Goal: Information Seeking & Learning: Check status

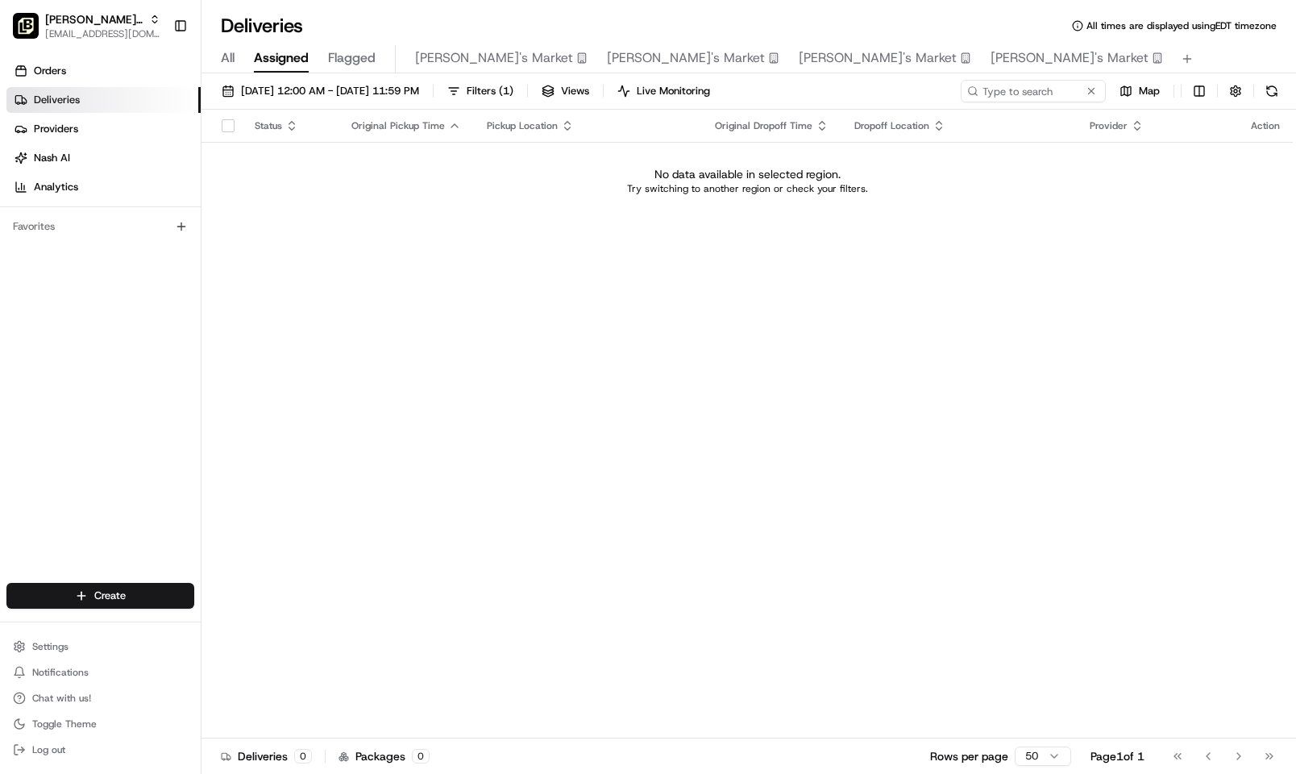
click at [235, 54] on span "All" at bounding box center [228, 57] width 14 height 19
click at [426, 100] on button "[DATE] 12:00 AM - [DATE] 11:59 PM" at bounding box center [320, 91] width 212 height 23
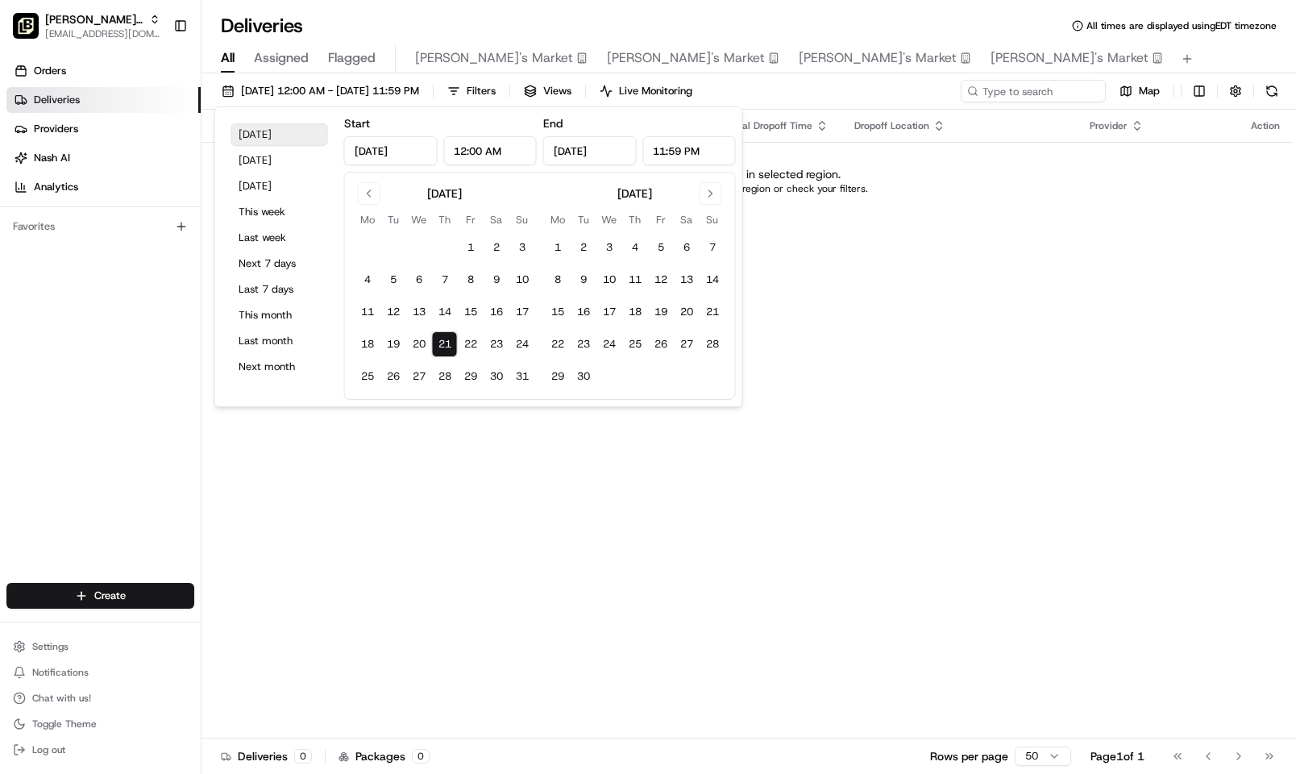
click at [274, 126] on button "[DATE]" at bounding box center [279, 134] width 97 height 23
click at [422, 337] on button "20" at bounding box center [419, 344] width 26 height 26
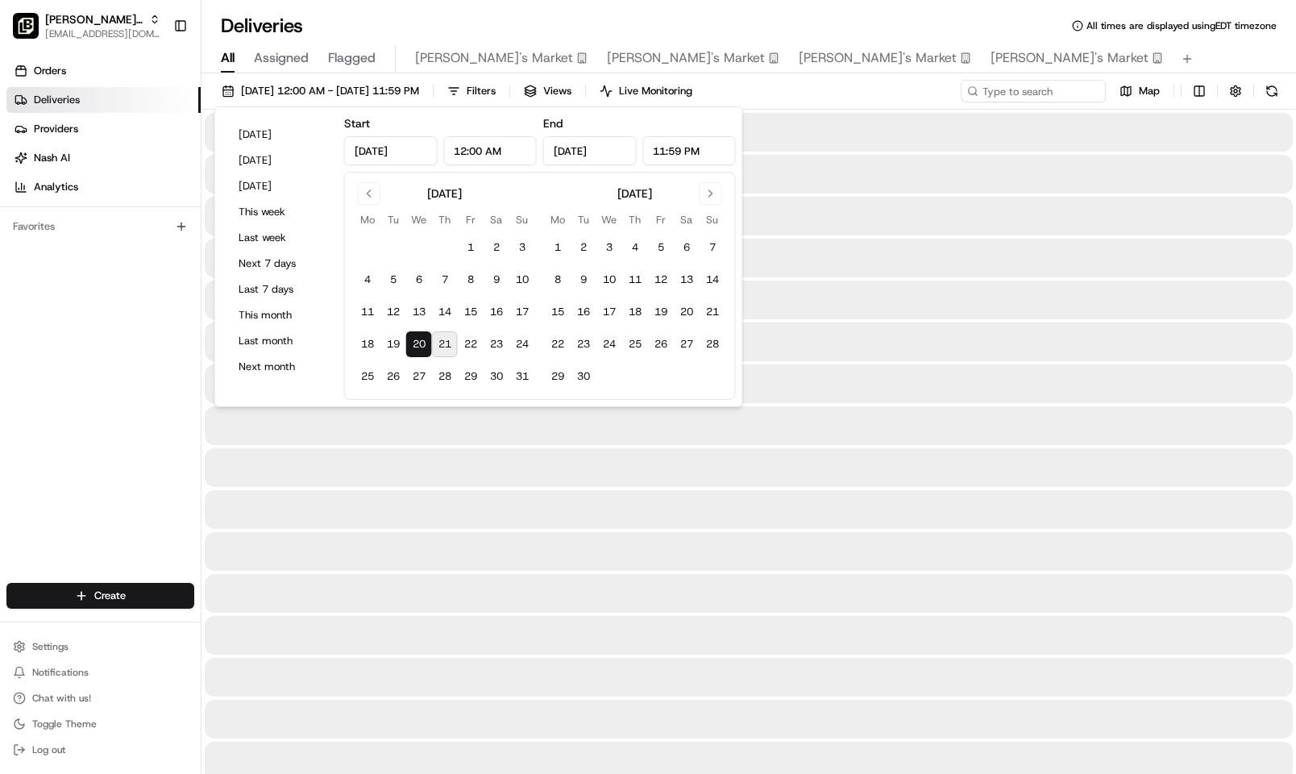
type input "[DATE]"
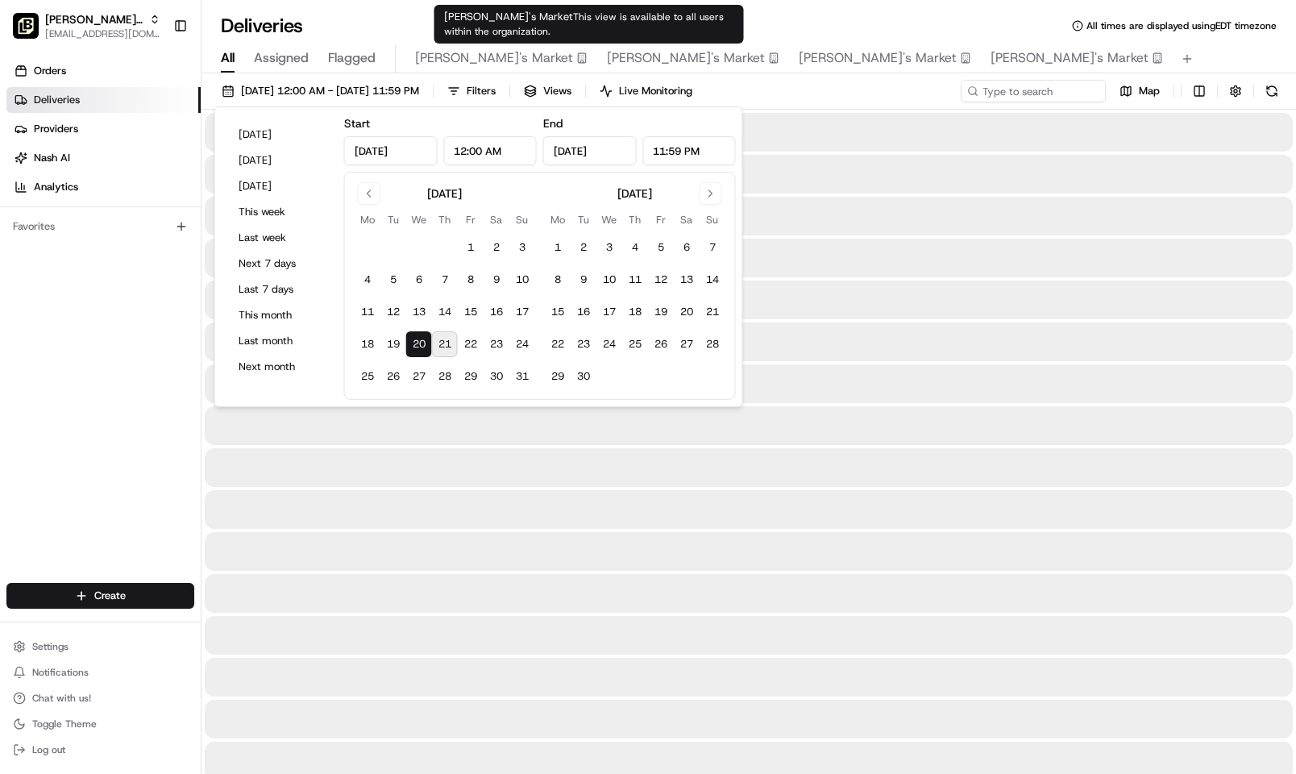
click at [607, 54] on span "[PERSON_NAME]'s Market" at bounding box center [686, 57] width 158 height 19
type input "[DATE]"
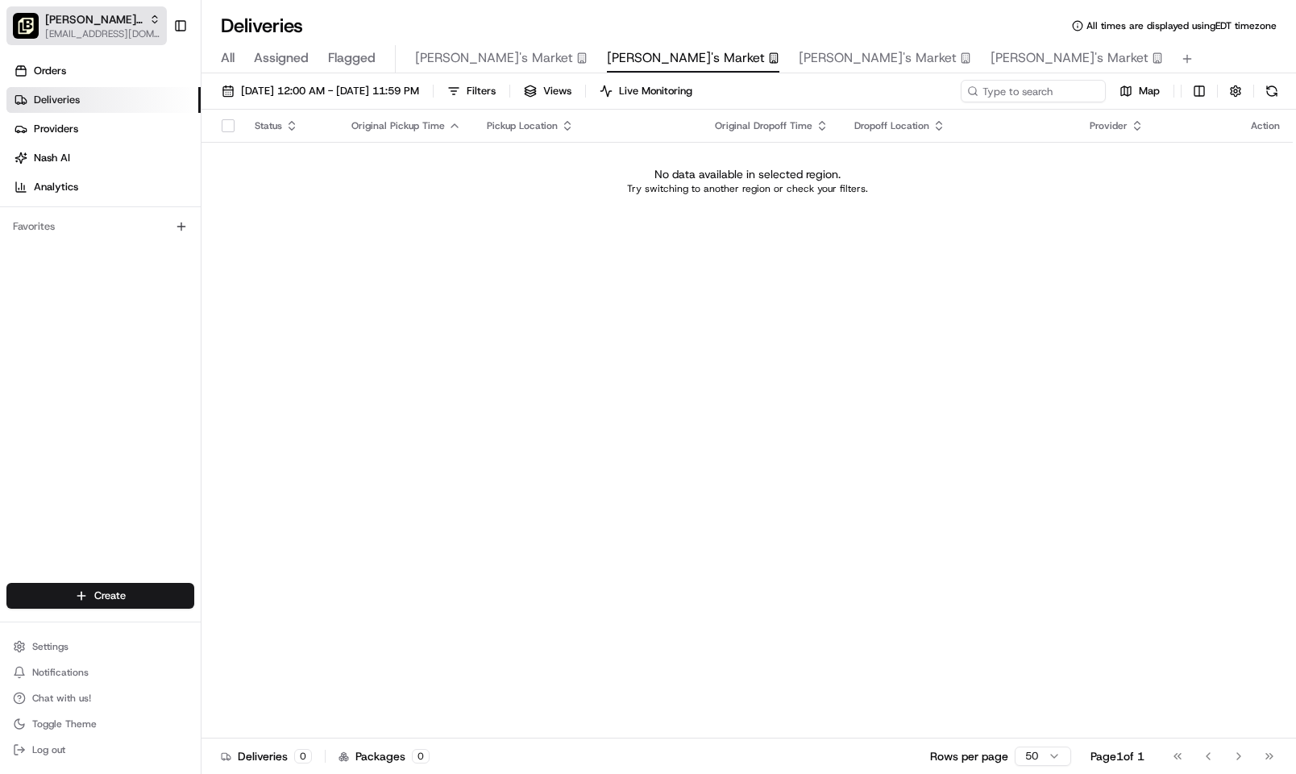
click at [56, 27] on span "[EMAIL_ADDRESS][DOMAIN_NAME]" at bounding box center [102, 33] width 115 height 13
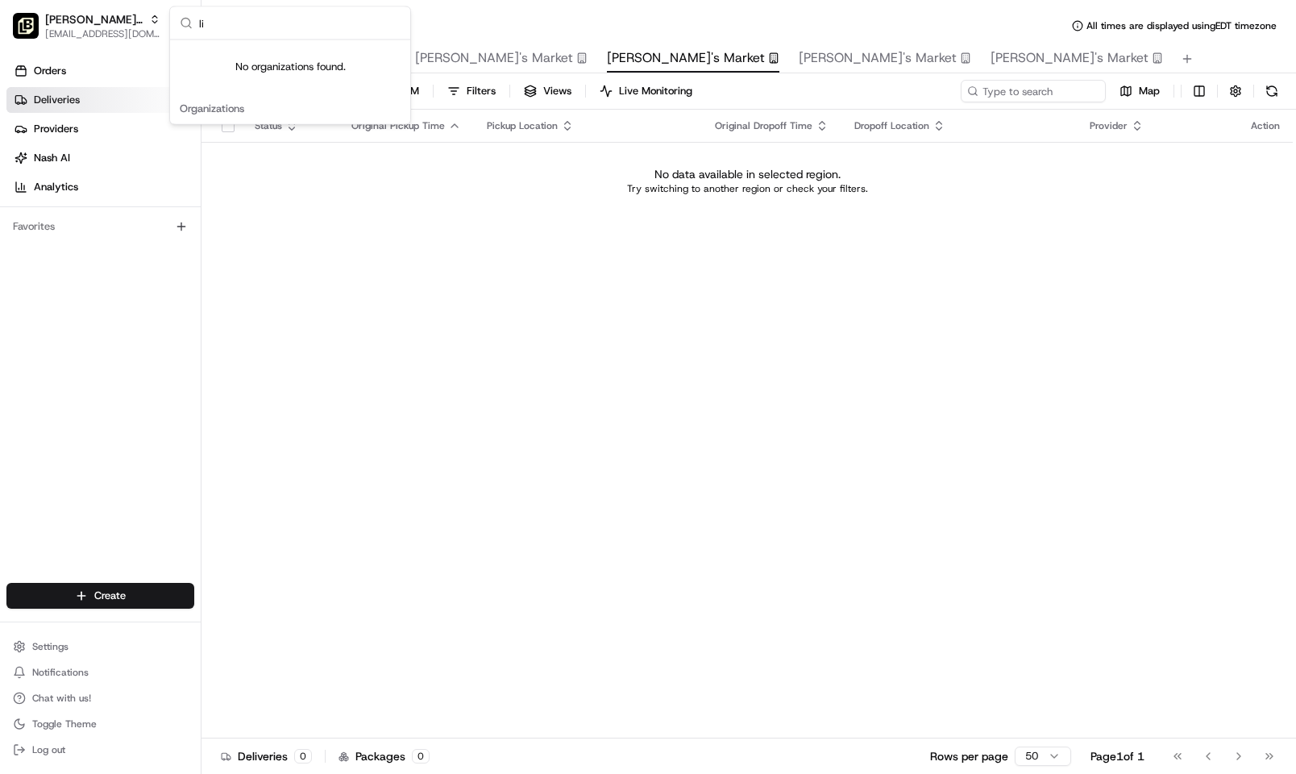
type input "l"
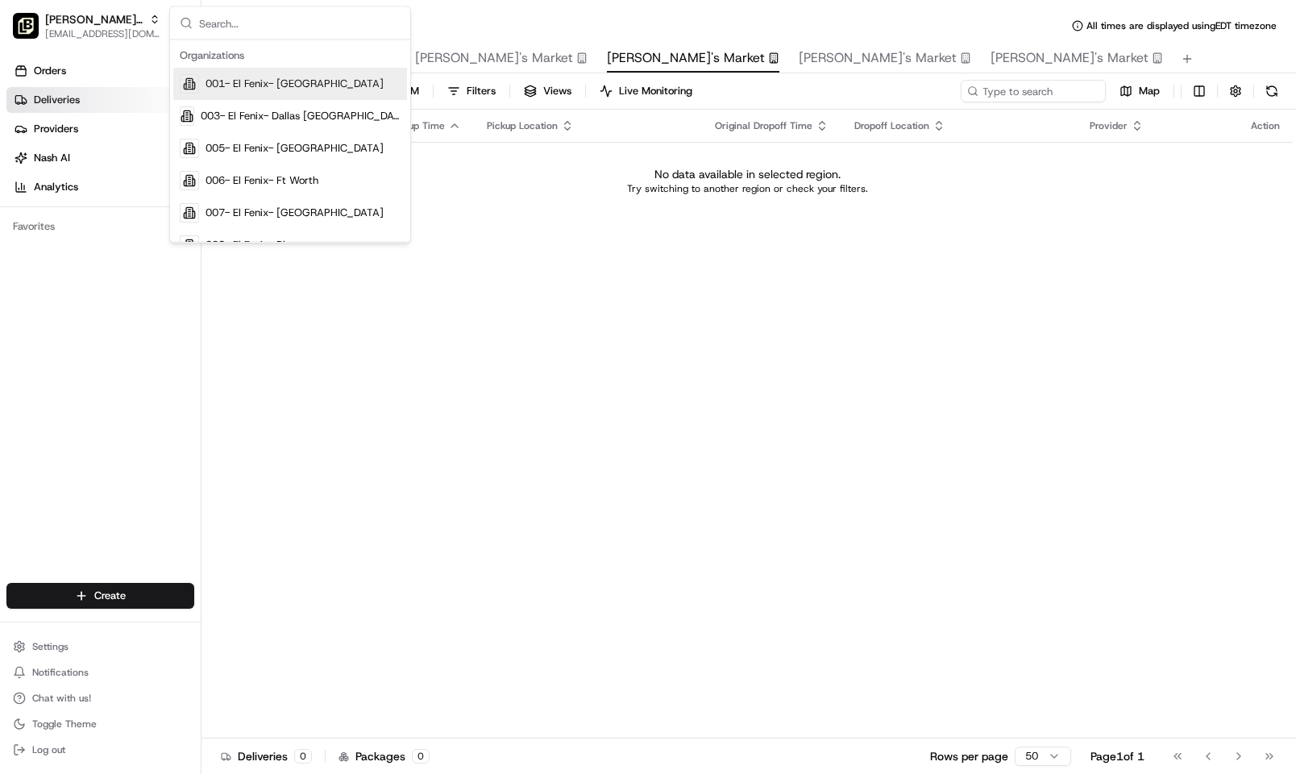
type input "o"
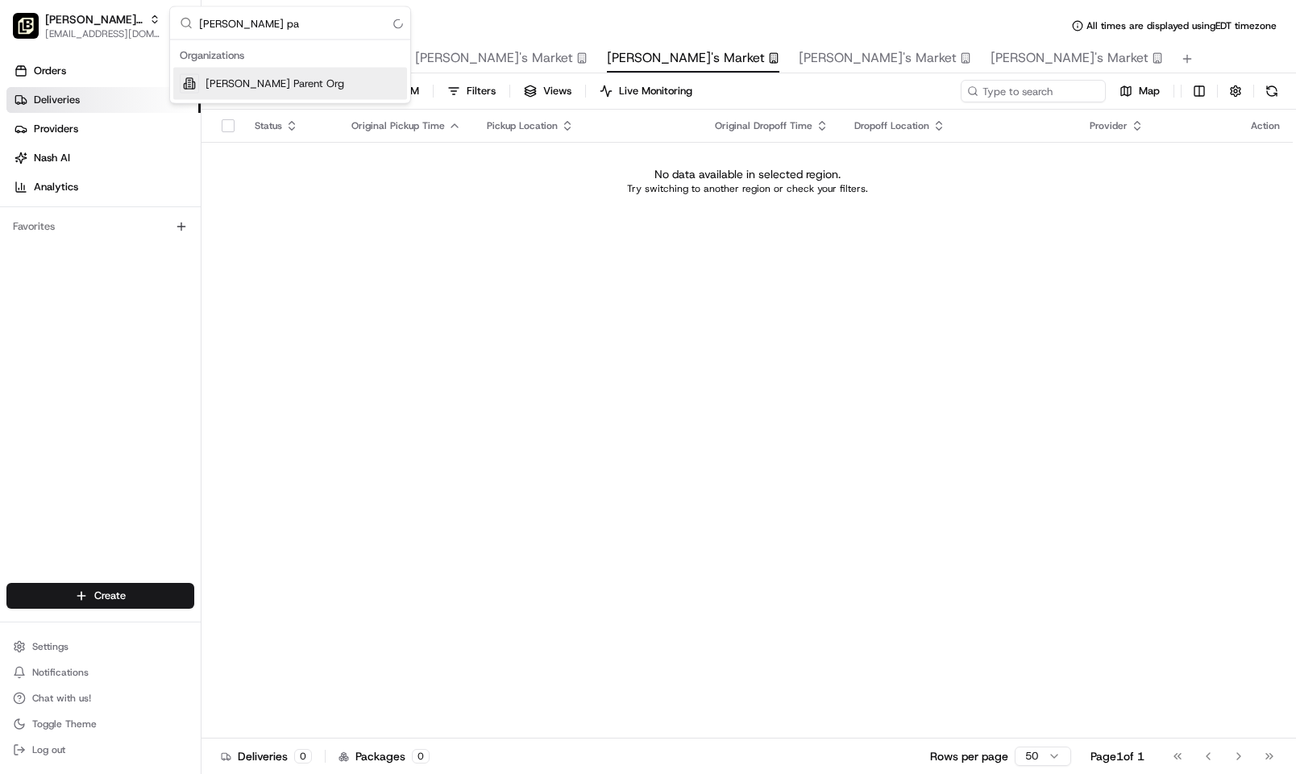
type input "[PERSON_NAME] pa"
click at [315, 98] on div "[PERSON_NAME] Parent Org" at bounding box center [290, 84] width 234 height 32
click at [223, 49] on span "All" at bounding box center [228, 57] width 14 height 19
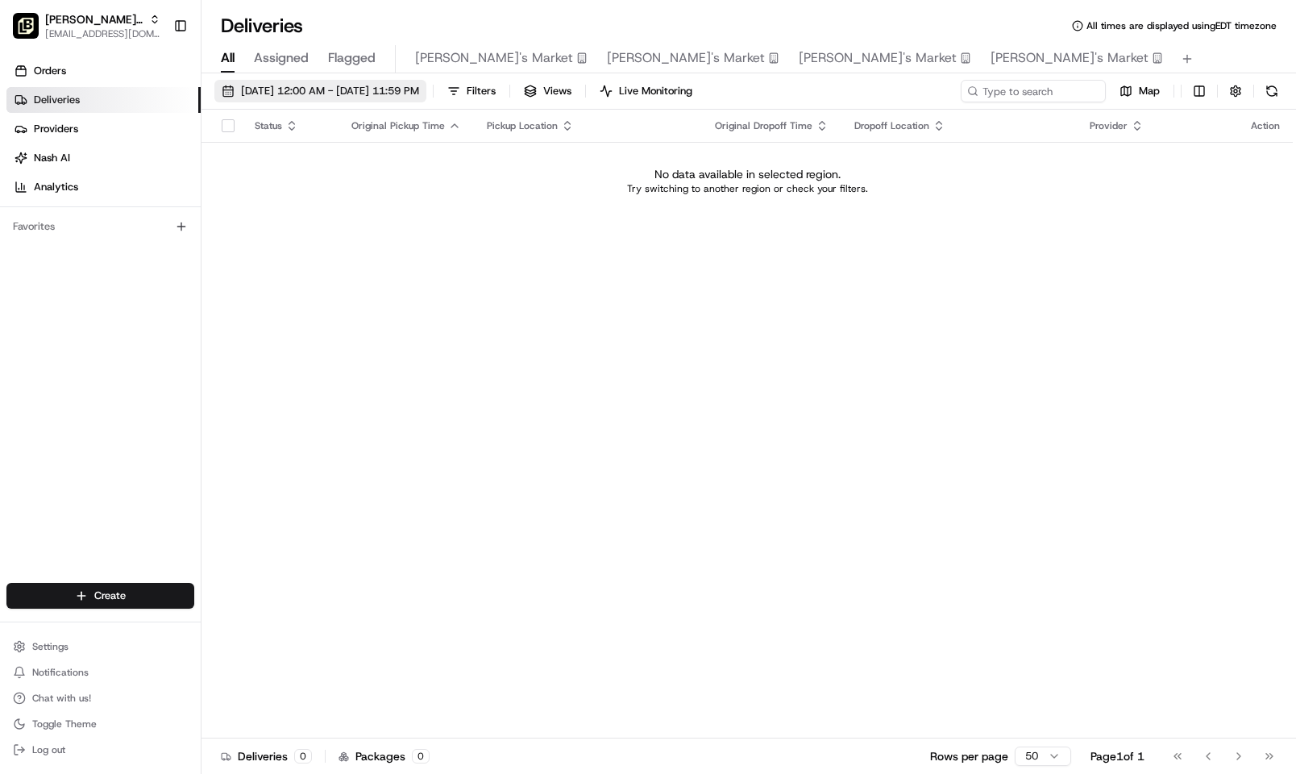
click at [293, 92] on span "[DATE] 12:00 AM - [DATE] 11:59 PM" at bounding box center [330, 91] width 178 height 15
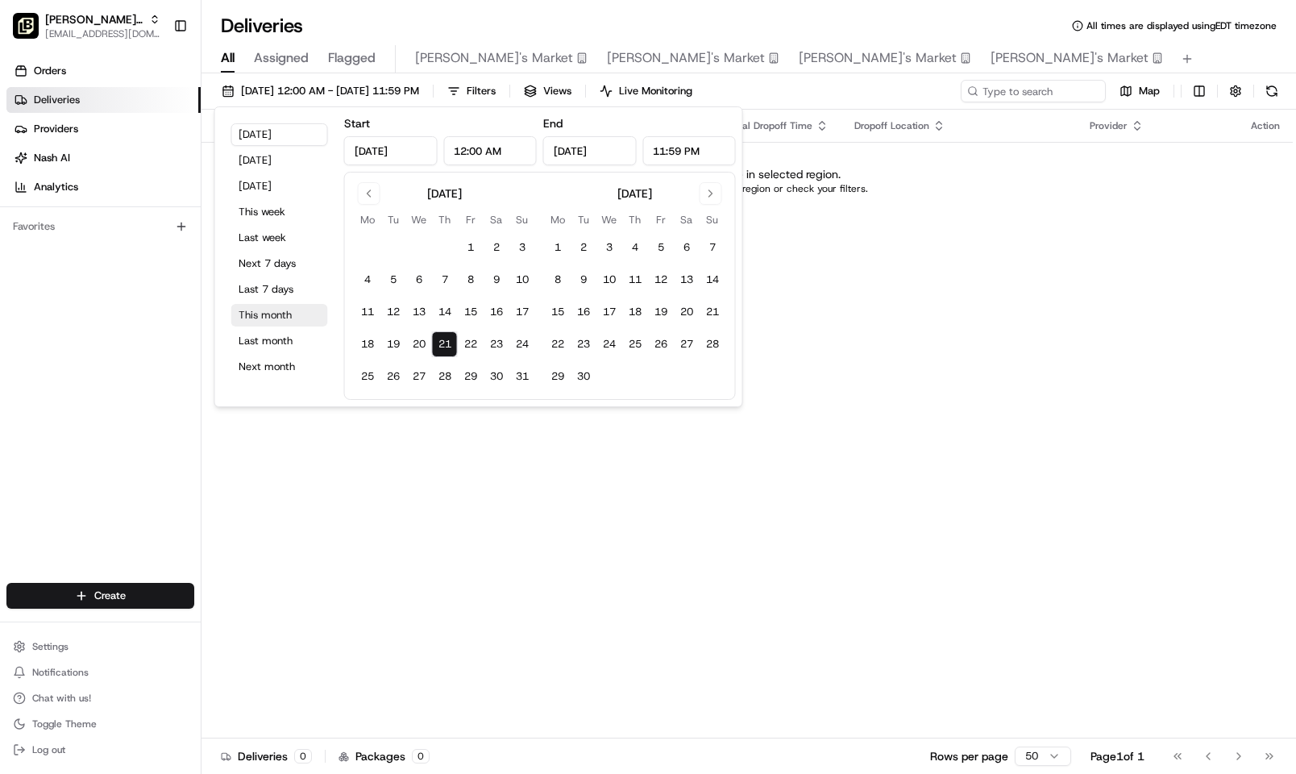
click at [264, 317] on button "This month" at bounding box center [279, 315] width 97 height 23
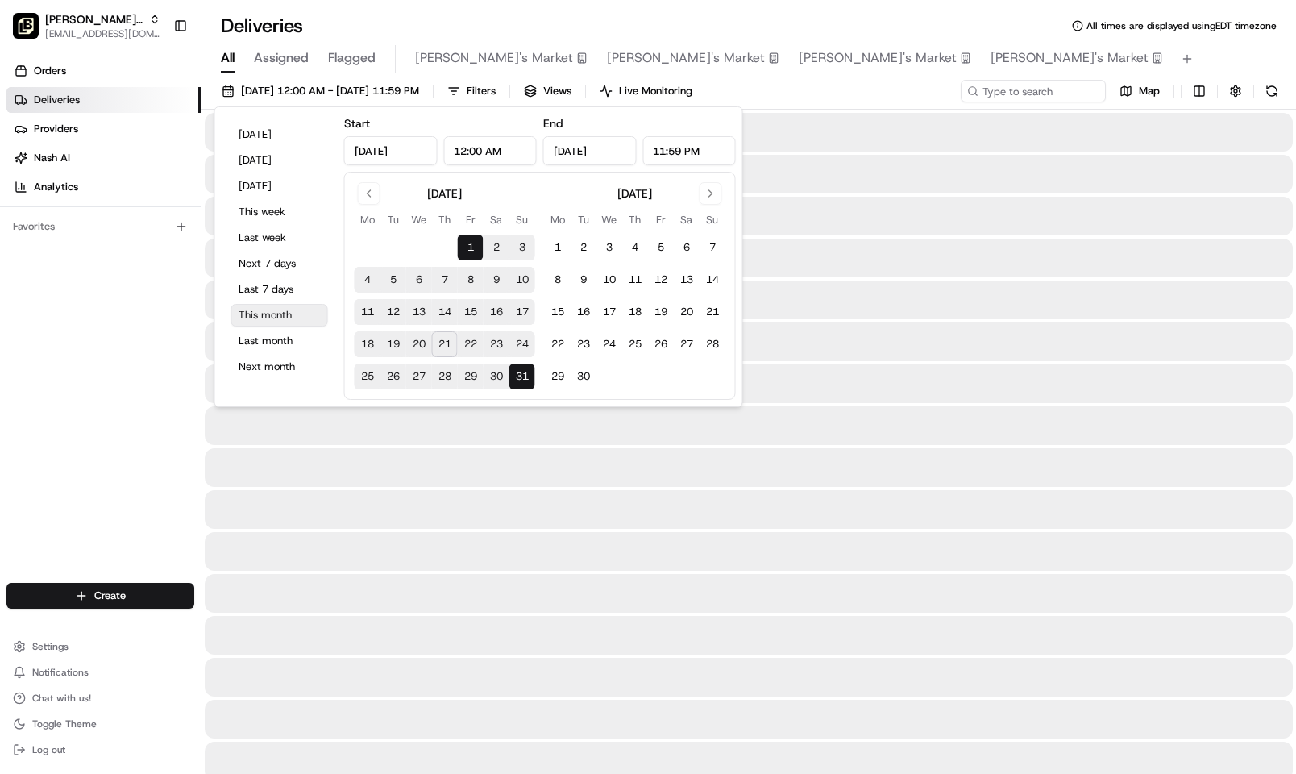
type input "[DATE]"
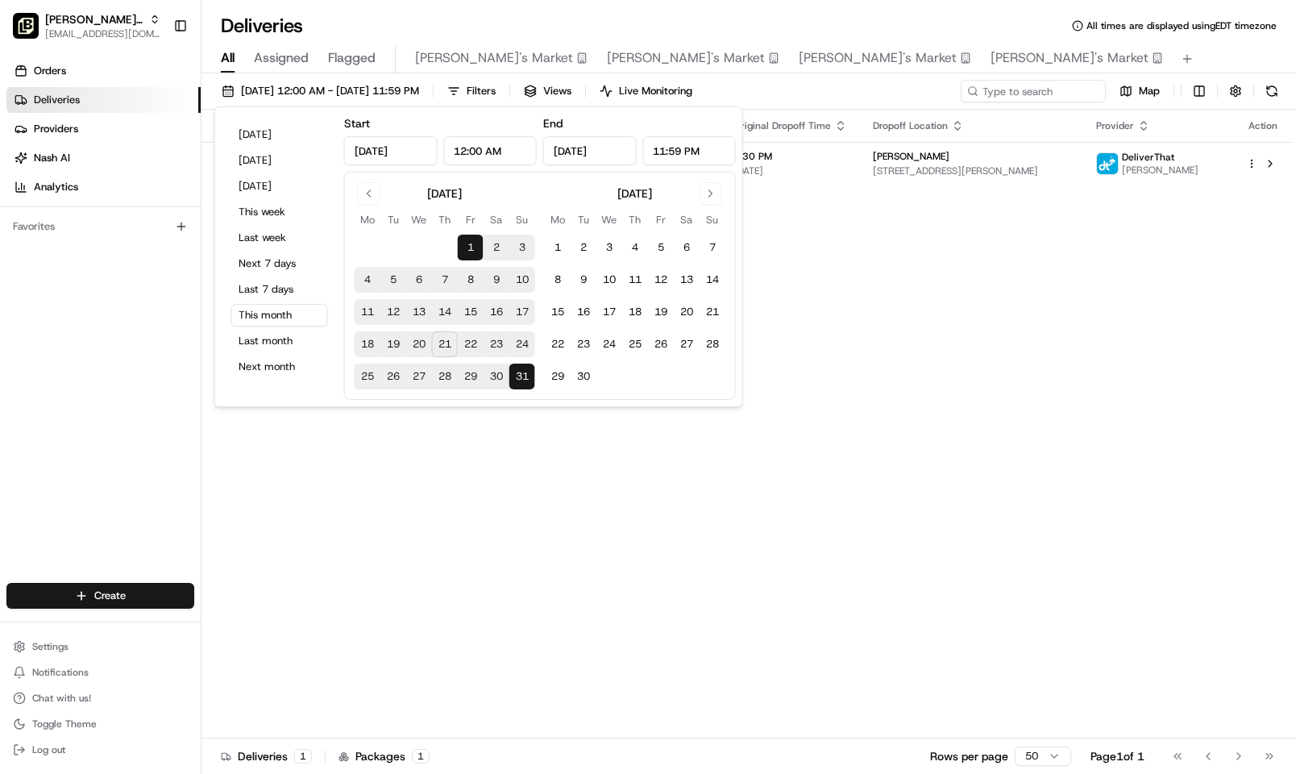
click at [897, 289] on div "Status Original Pickup Time Pickup Location Original Dropoff Time Dropoff Locat…" at bounding box center [747, 424] width 1091 height 629
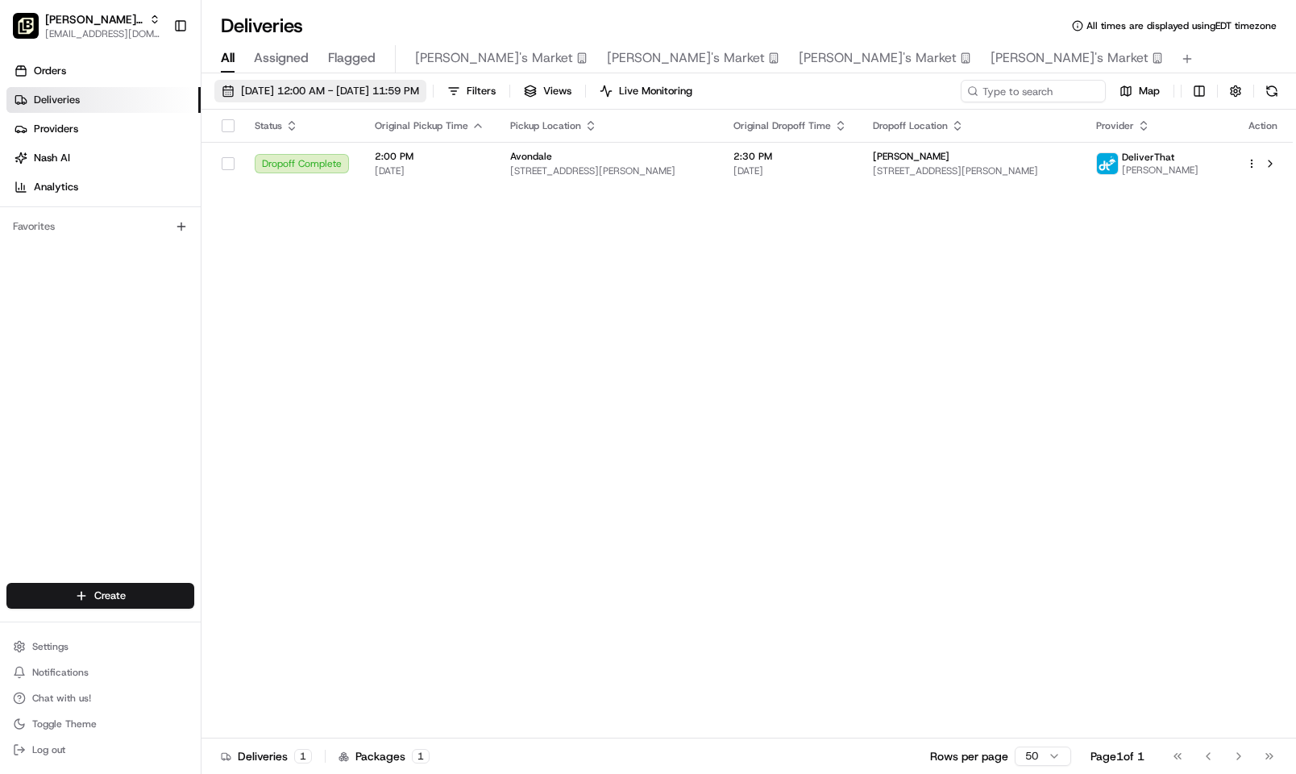
click at [332, 90] on span "[DATE] 12:00 AM - [DATE] 11:59 PM" at bounding box center [330, 91] width 178 height 15
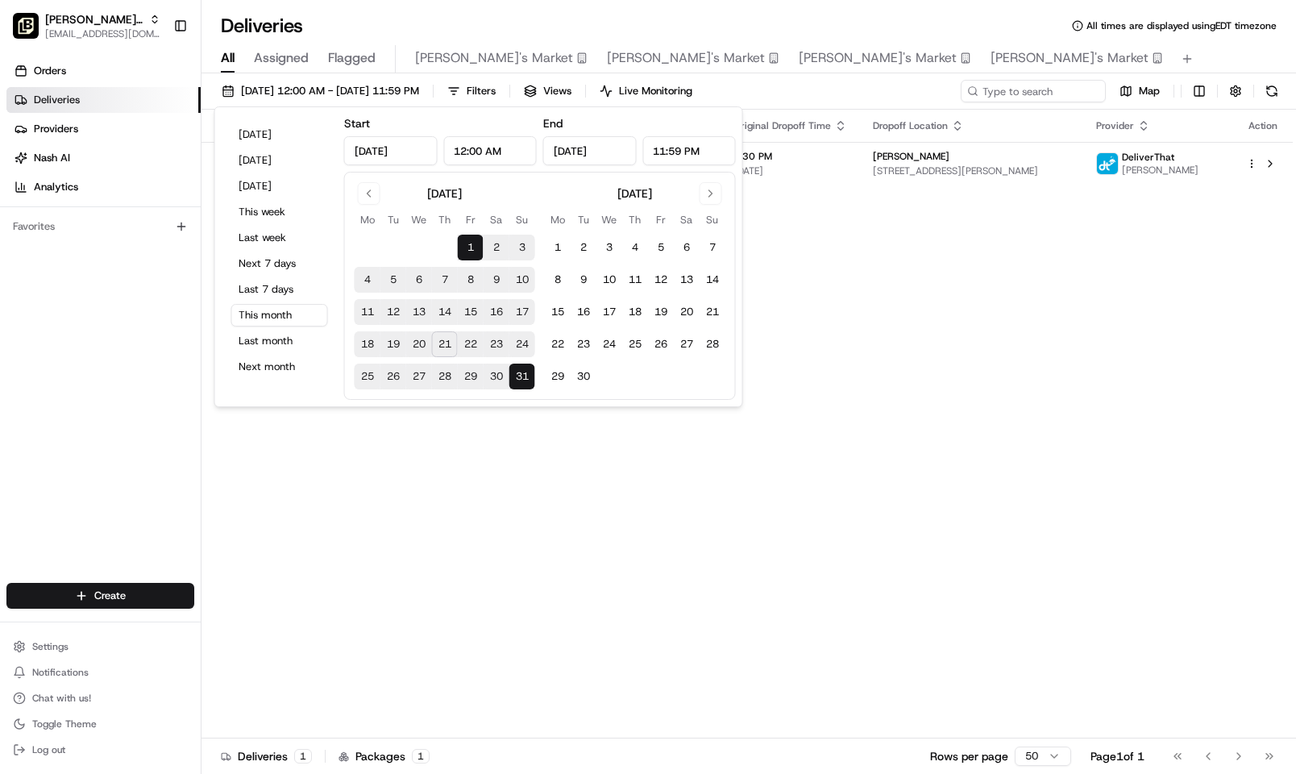
click at [835, 274] on div "Status Original Pickup Time Pickup Location Original Dropoff Time Dropoff Locat…" at bounding box center [747, 424] width 1091 height 629
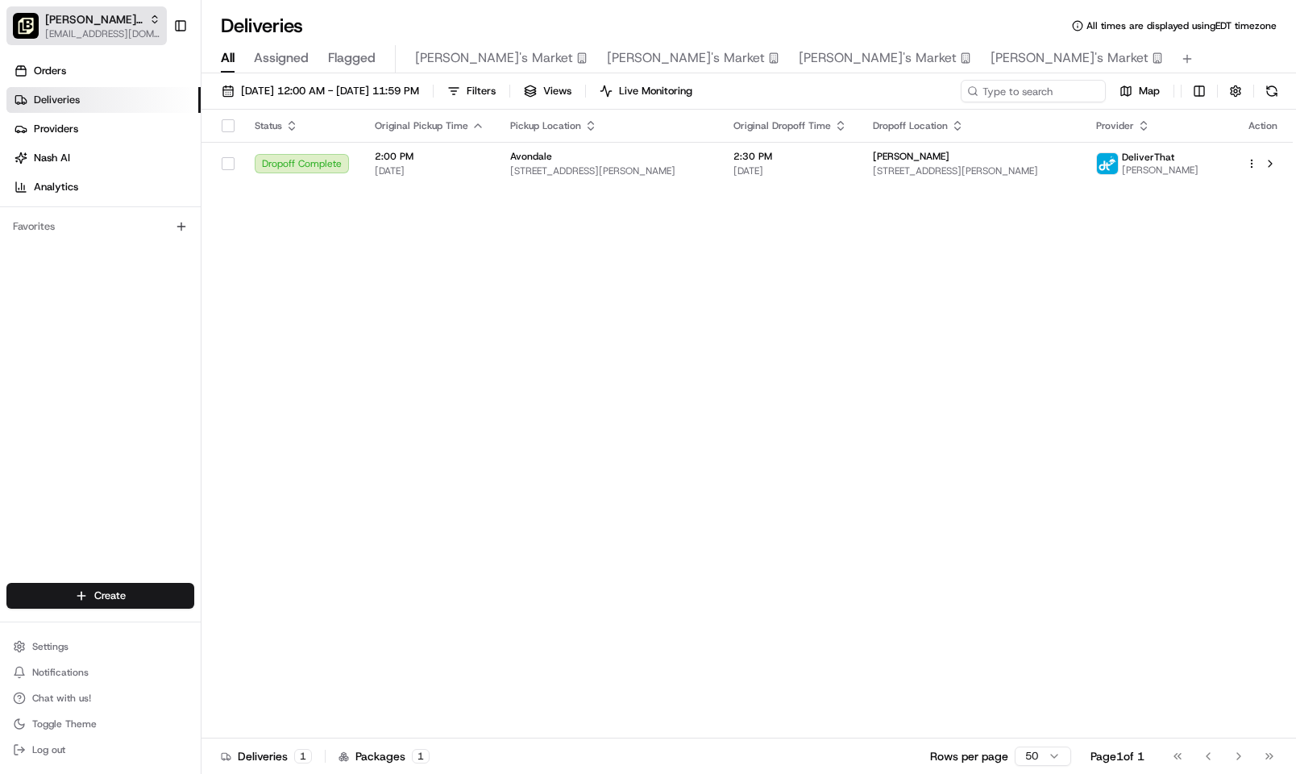
click at [92, 13] on span "[PERSON_NAME] Parent Org" at bounding box center [94, 19] width 98 height 16
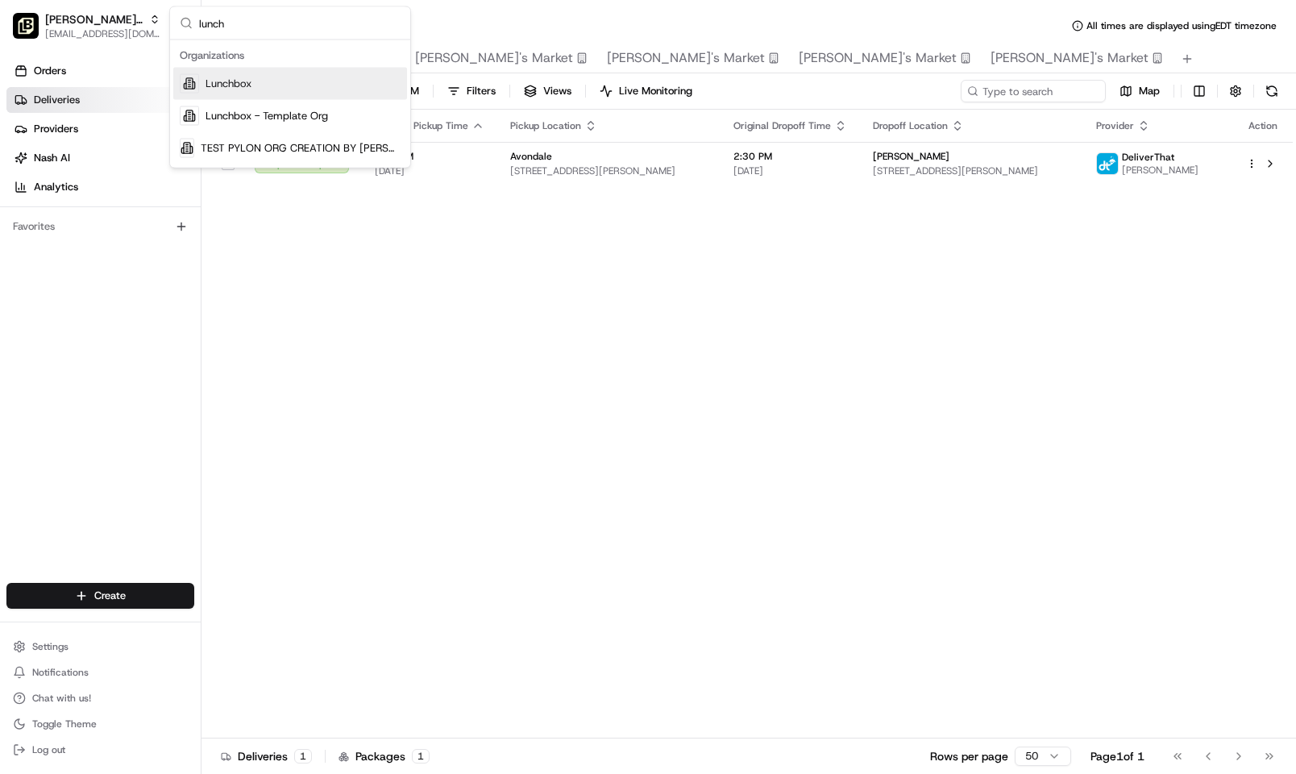
type input "lunch"
click at [325, 76] on div "Lunchbox" at bounding box center [290, 84] width 234 height 32
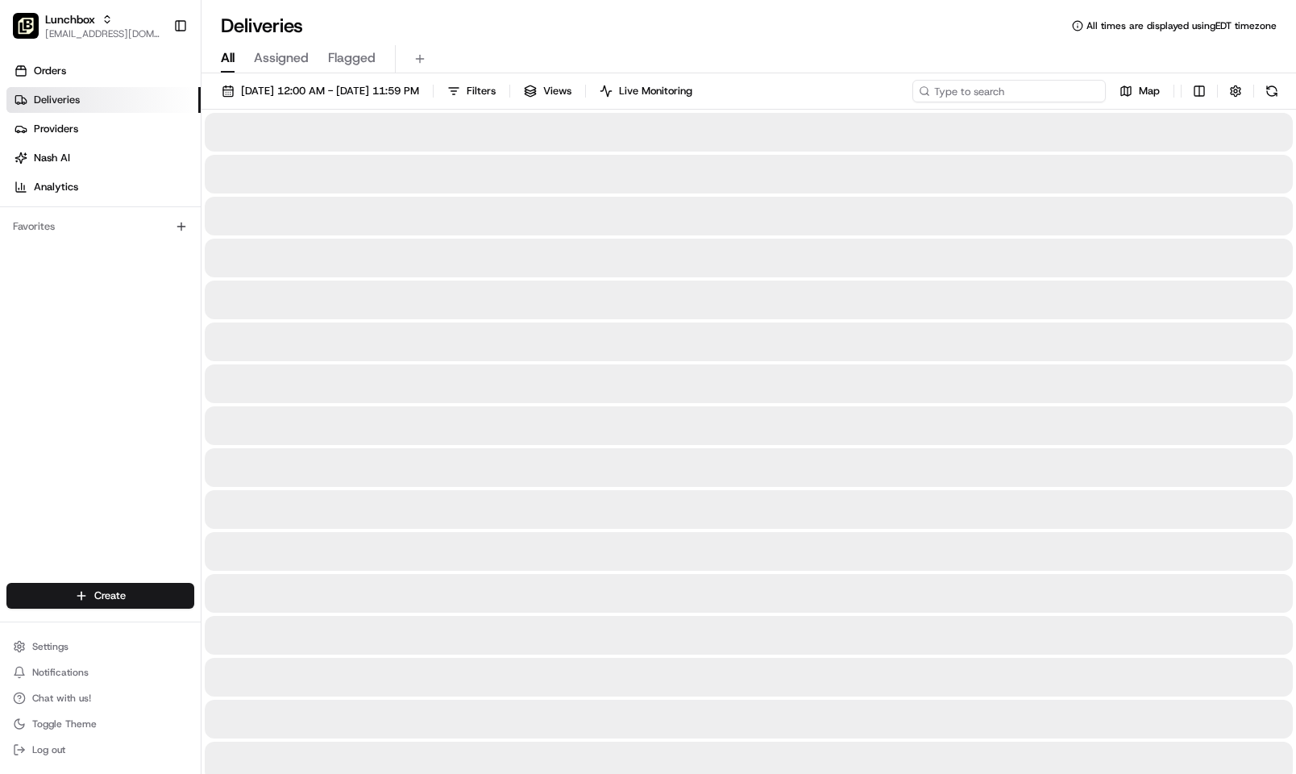
click at [1037, 90] on input at bounding box center [1009, 91] width 193 height 23
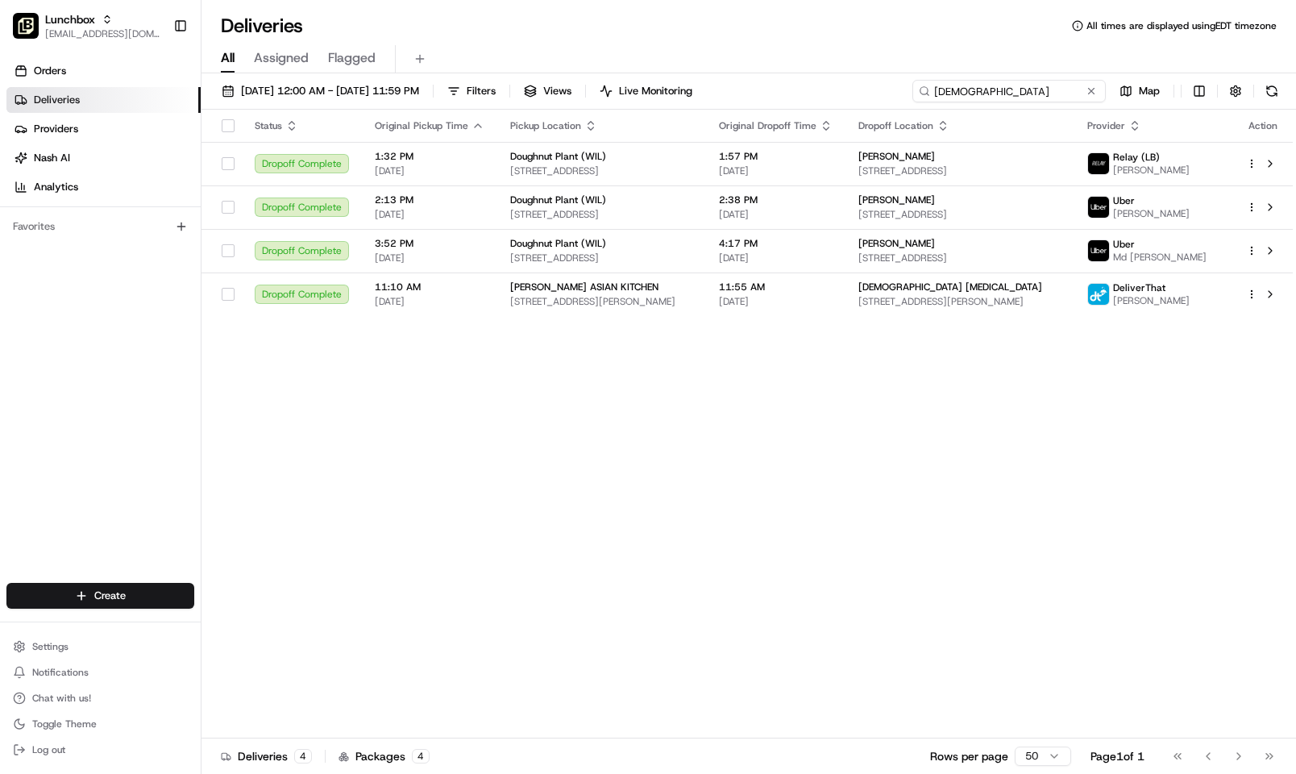
type input "[DEMOGRAPHIC_DATA]"
click at [767, 308] on span "[DATE]" at bounding box center [776, 301] width 114 height 13
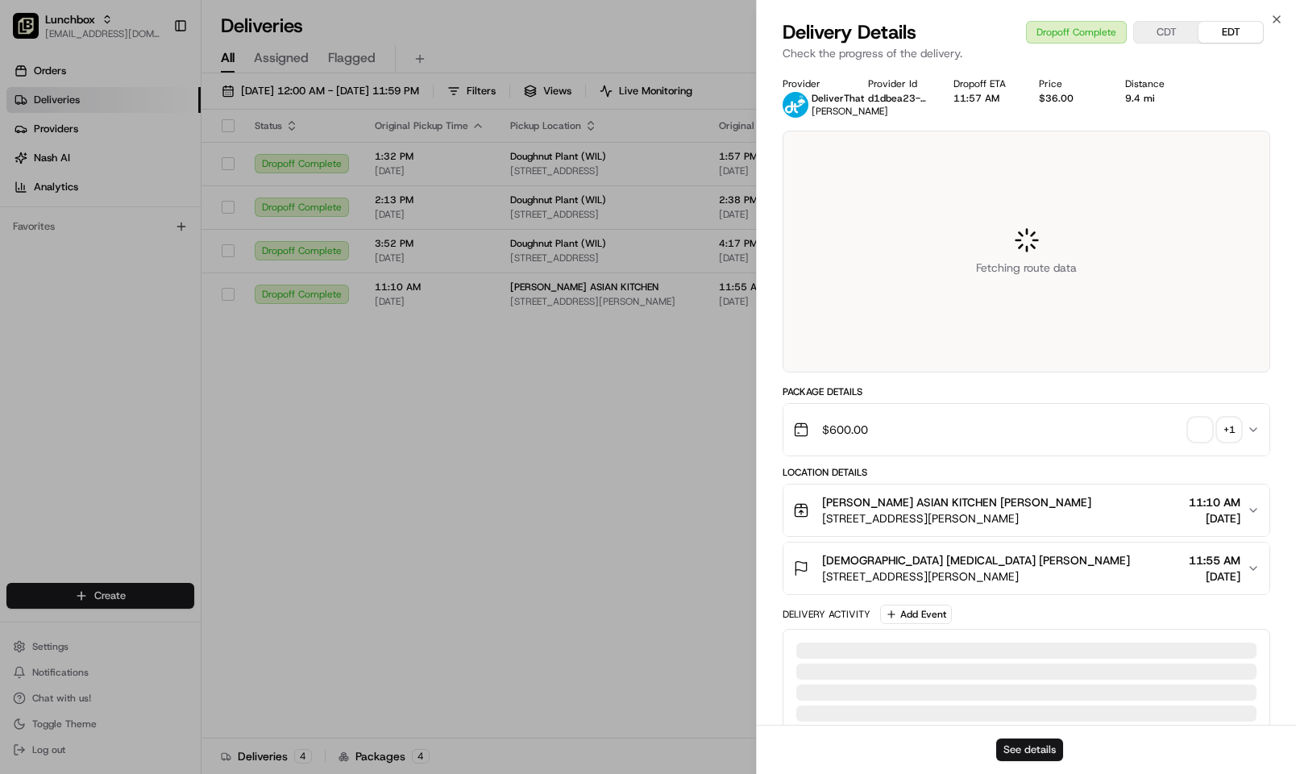
click at [1046, 747] on button "See details" at bounding box center [1029, 749] width 67 height 23
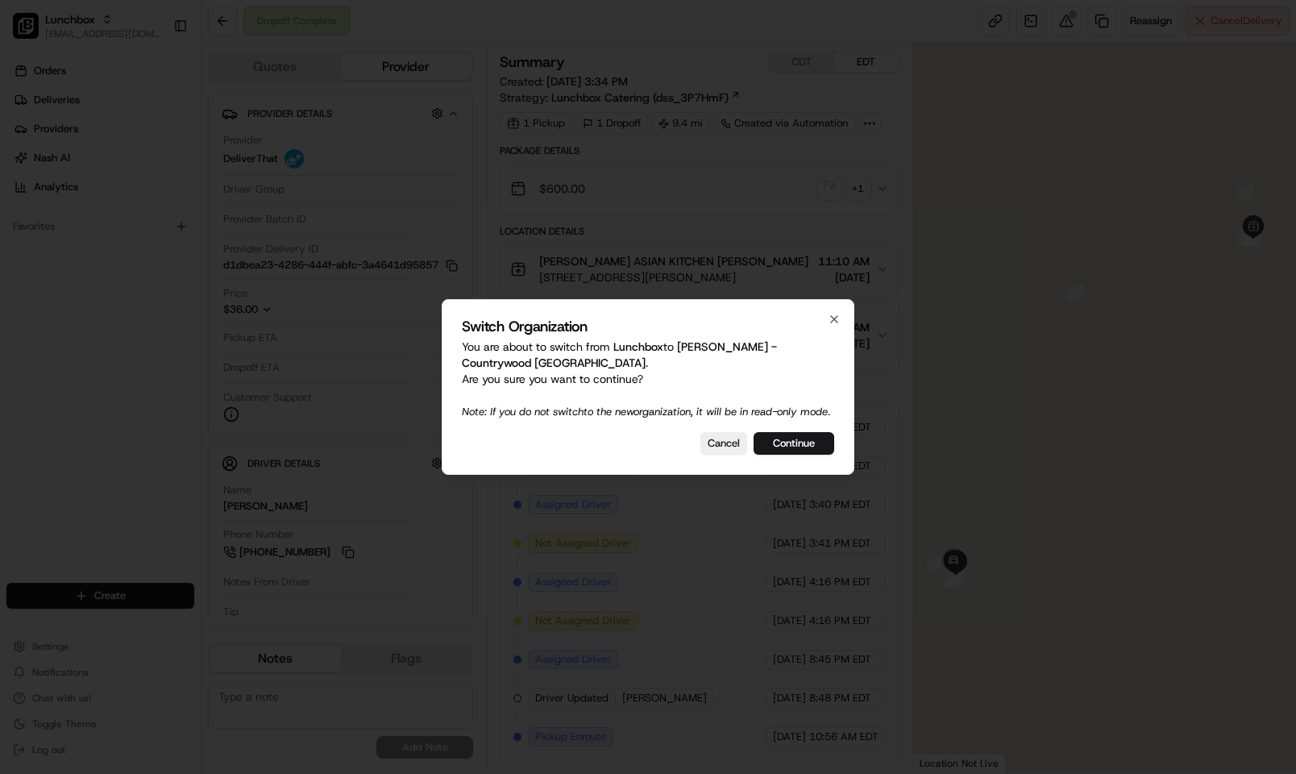
click at [793, 455] on button "Continue" at bounding box center [794, 443] width 81 height 23
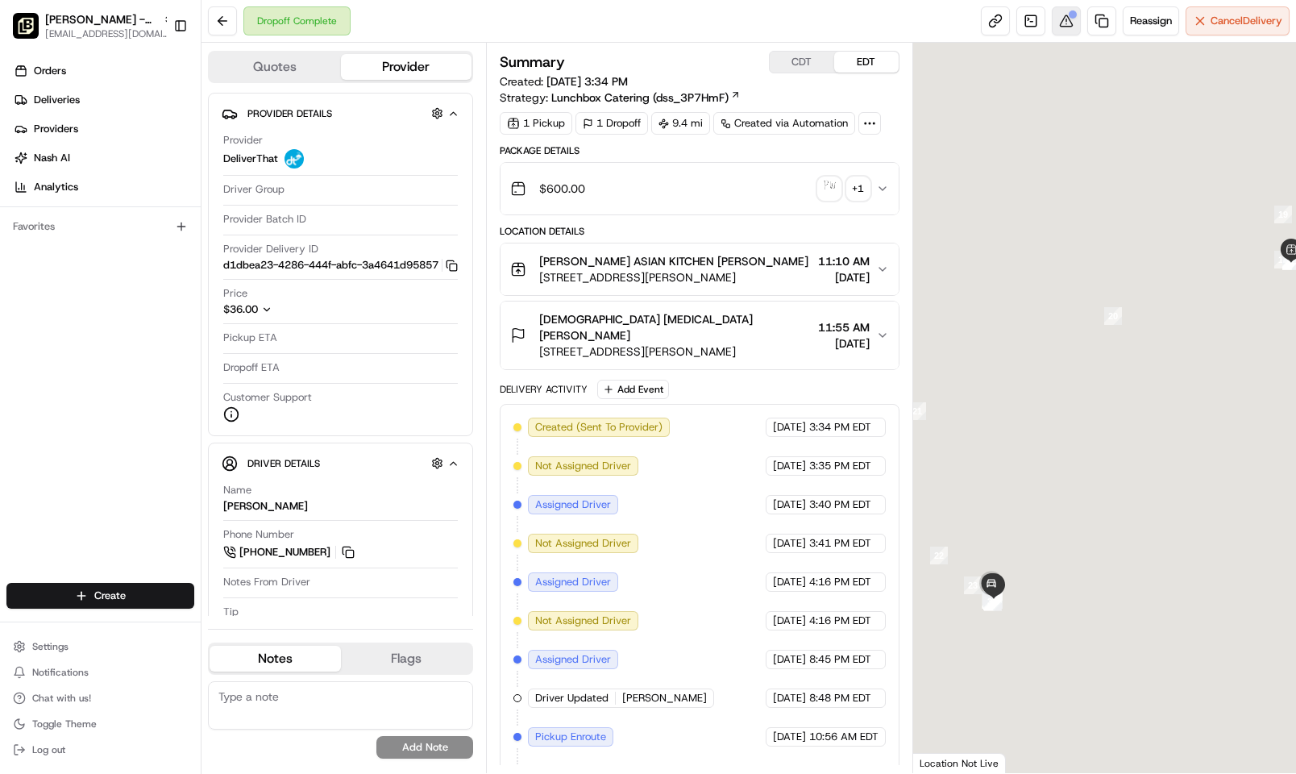
click at [1057, 24] on button at bounding box center [1066, 20] width 29 height 29
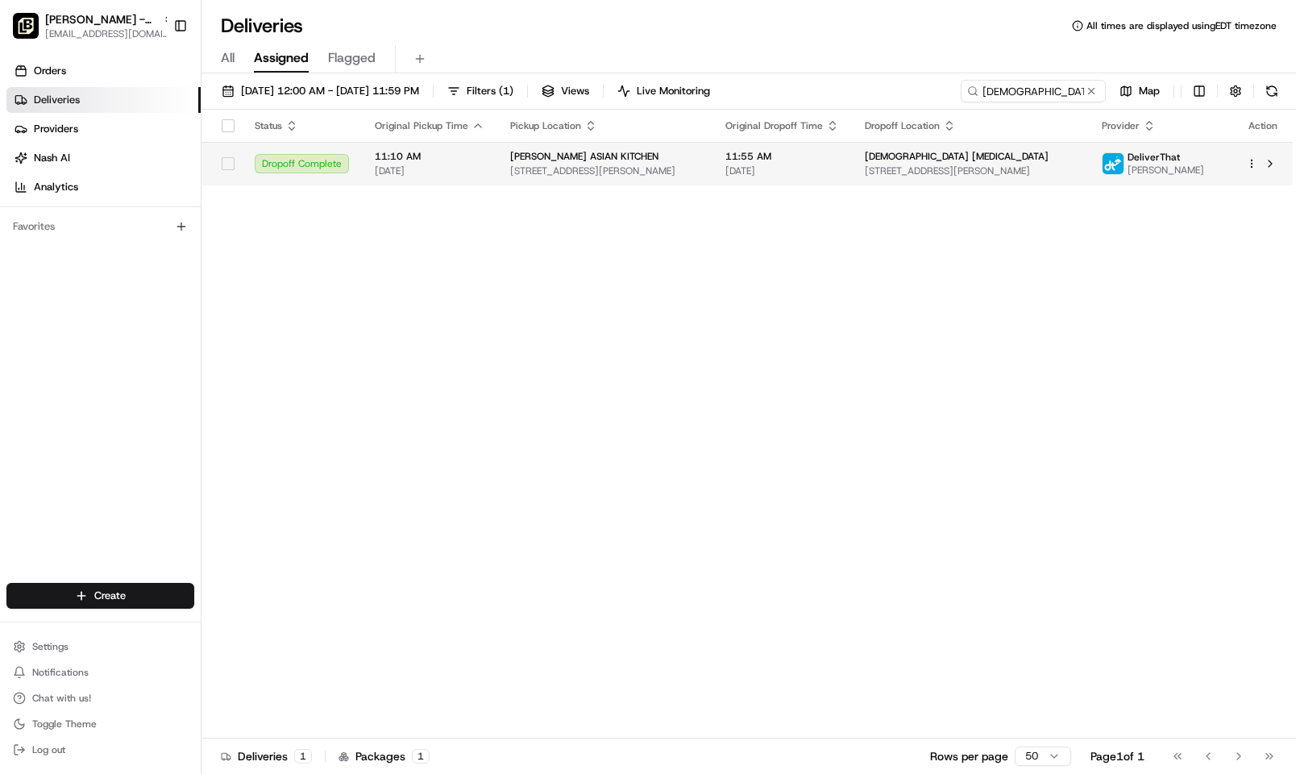
click at [450, 152] on span "11:10 AM" at bounding box center [430, 156] width 110 height 13
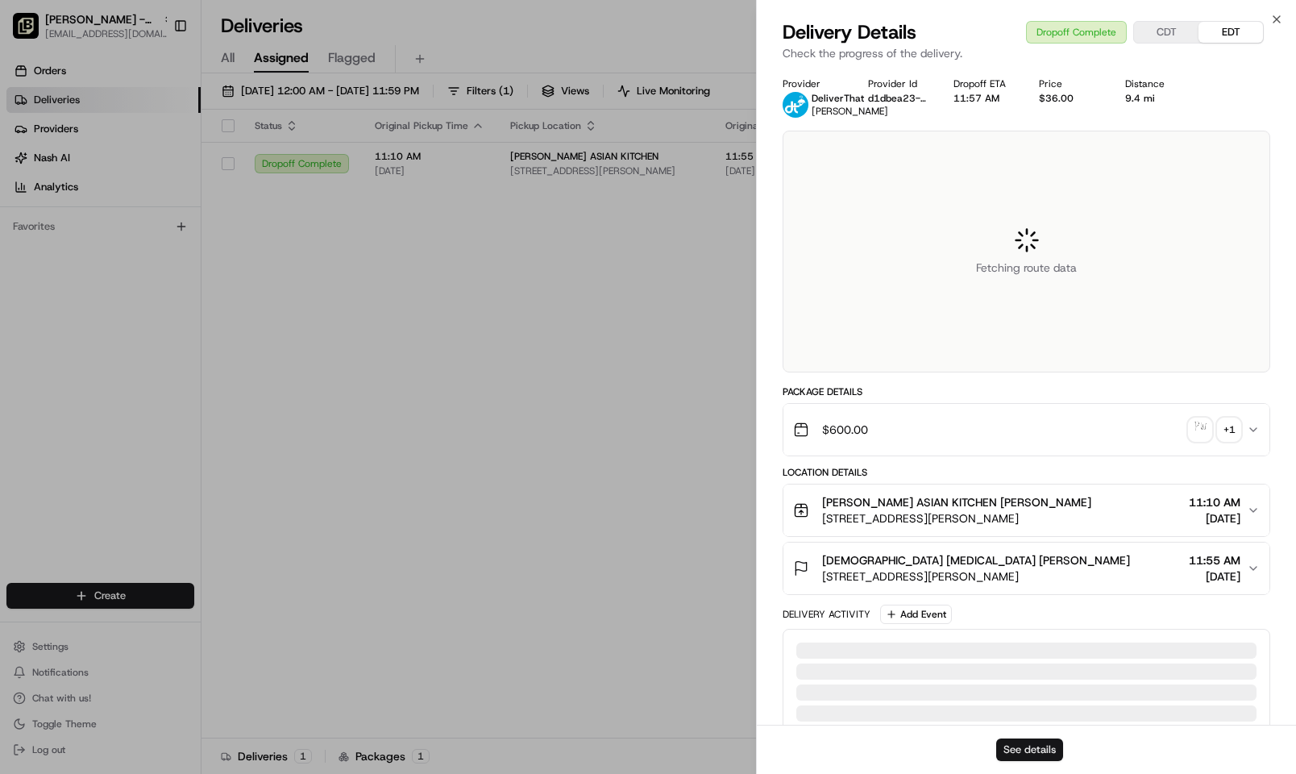
click at [1038, 755] on button "See details" at bounding box center [1029, 749] width 67 height 23
